Goal: Information Seeking & Learning: Find specific fact

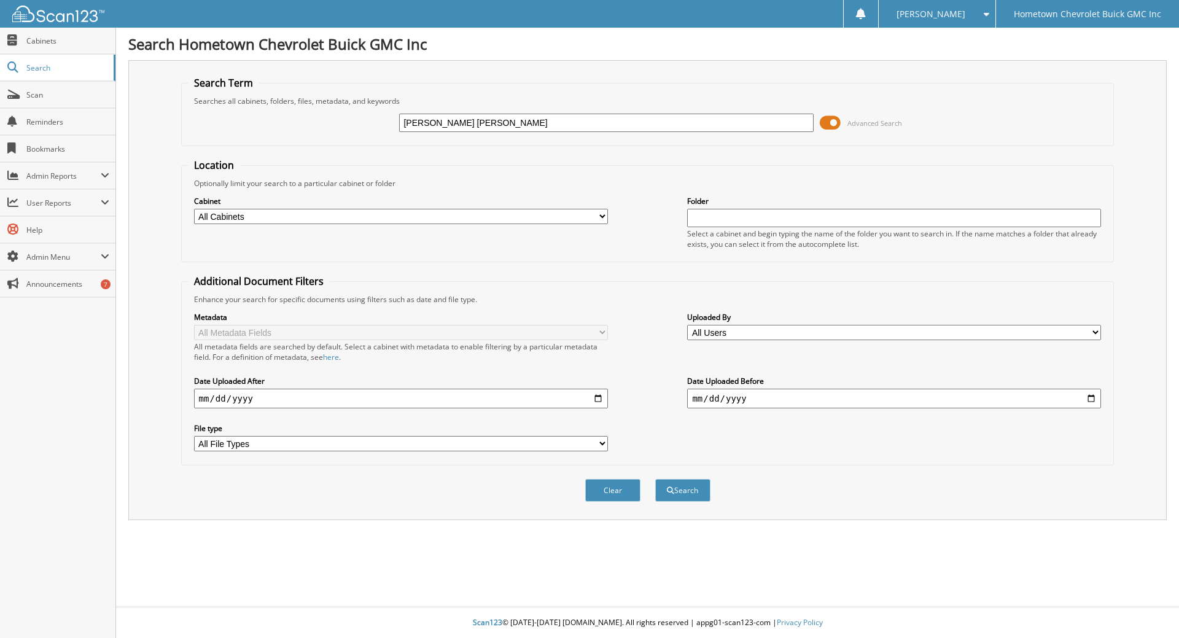
type input "[PERSON_NAME] [PERSON_NAME]"
click at [655, 479] on button "Search" at bounding box center [682, 490] width 55 height 23
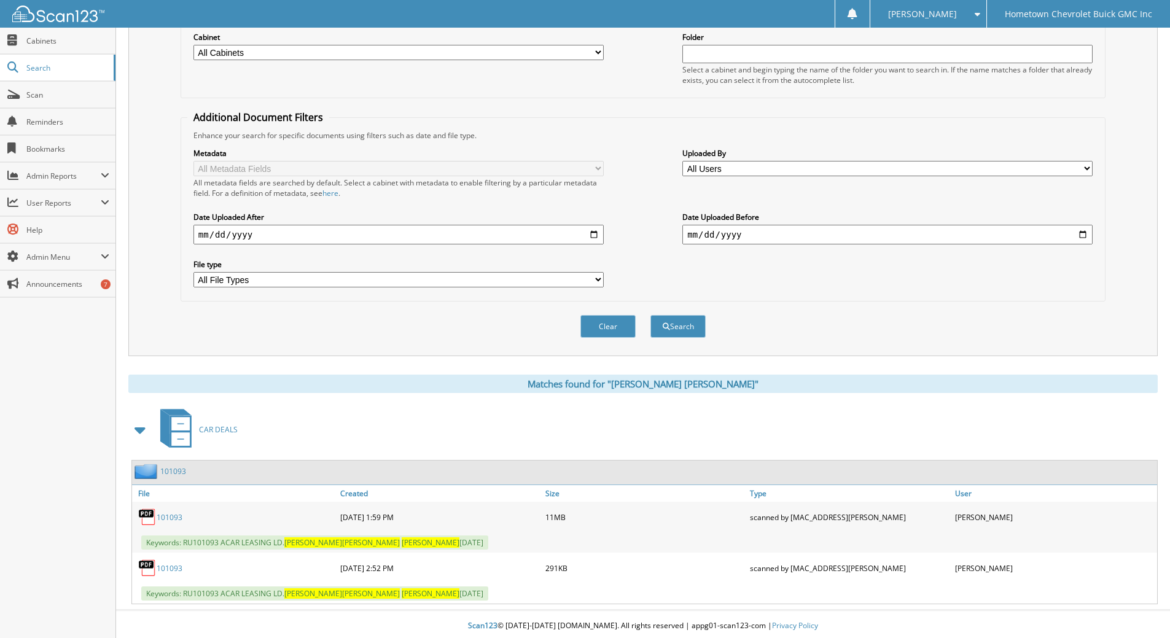
scroll to position [168, 0]
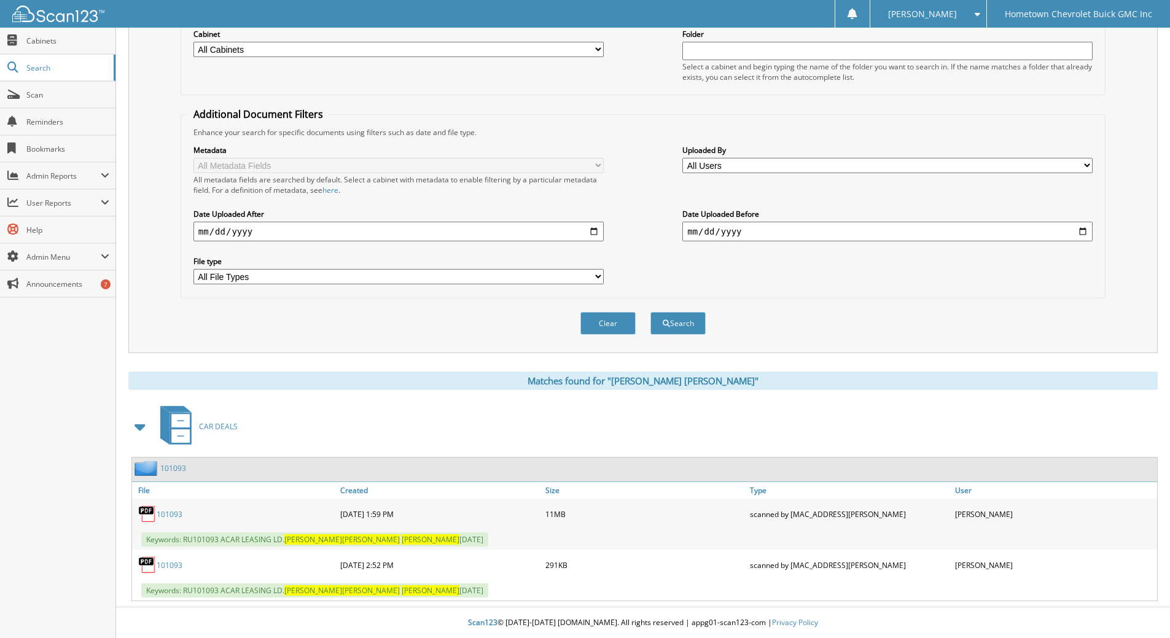
click at [168, 563] on link "101093" at bounding box center [170, 565] width 26 height 10
click at [168, 512] on link "101093" at bounding box center [170, 514] width 26 height 10
